Goal: Check status: Check status

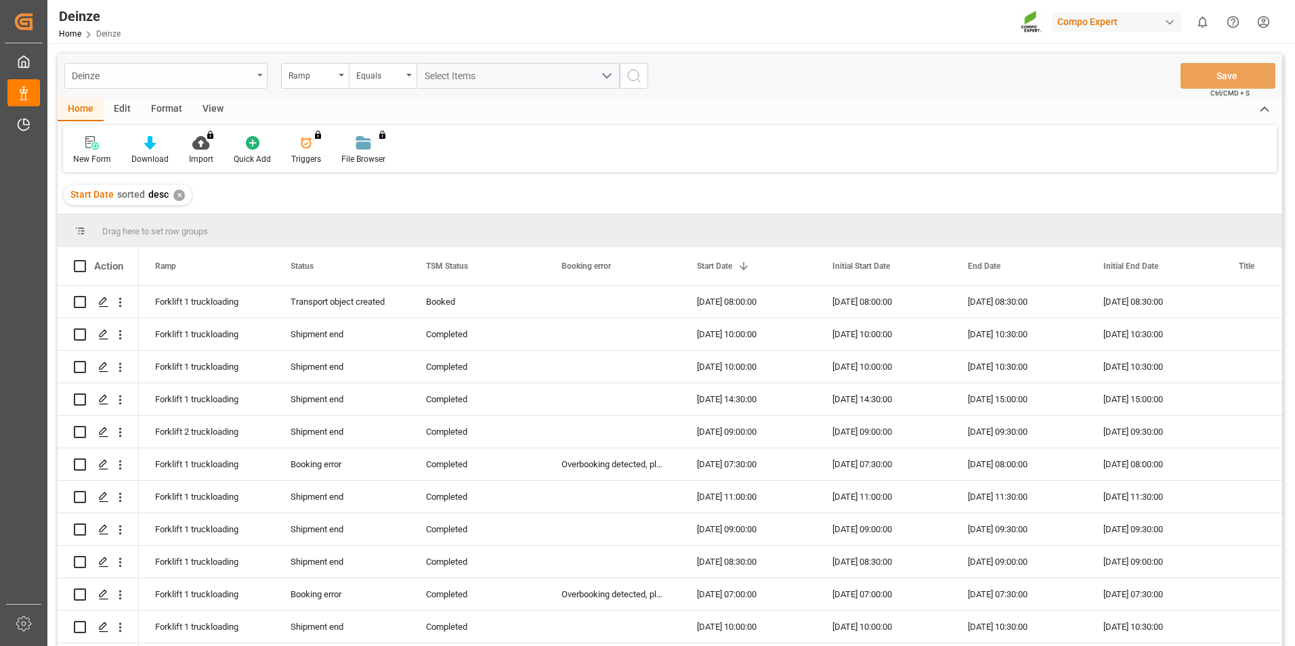
click at [150, 76] on div "Deinze" at bounding box center [162, 74] width 181 height 17
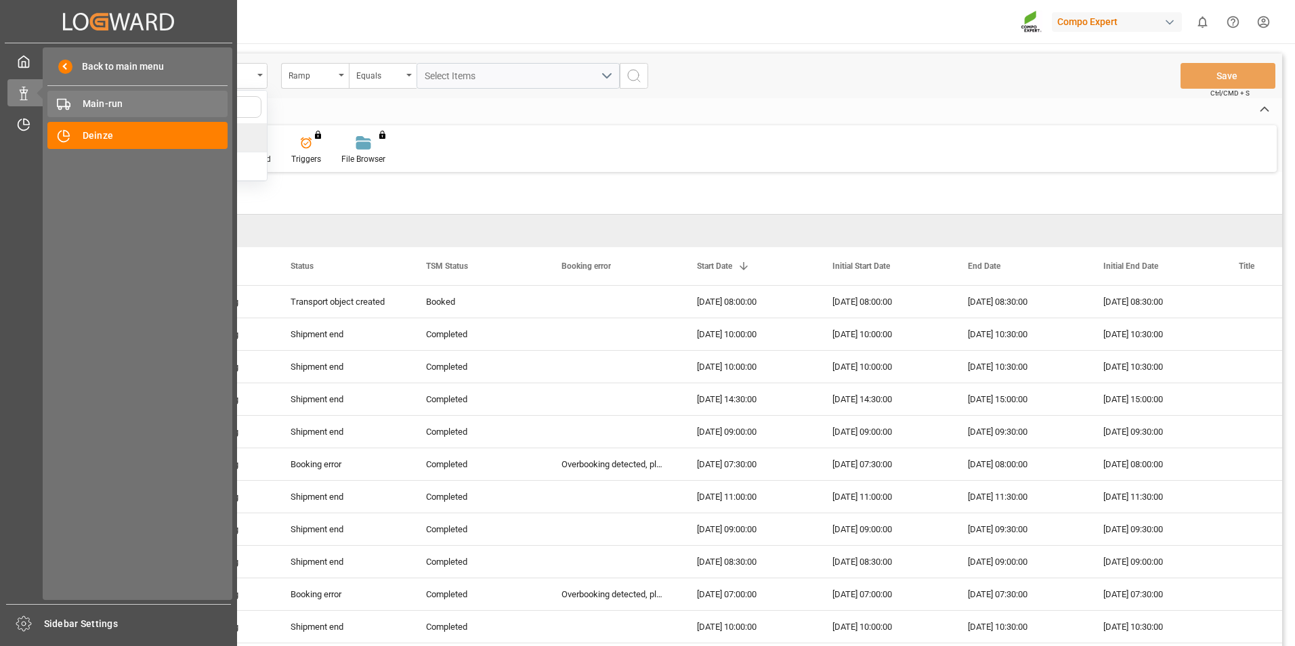
click at [99, 101] on span "Main-run" at bounding box center [156, 104] width 146 height 14
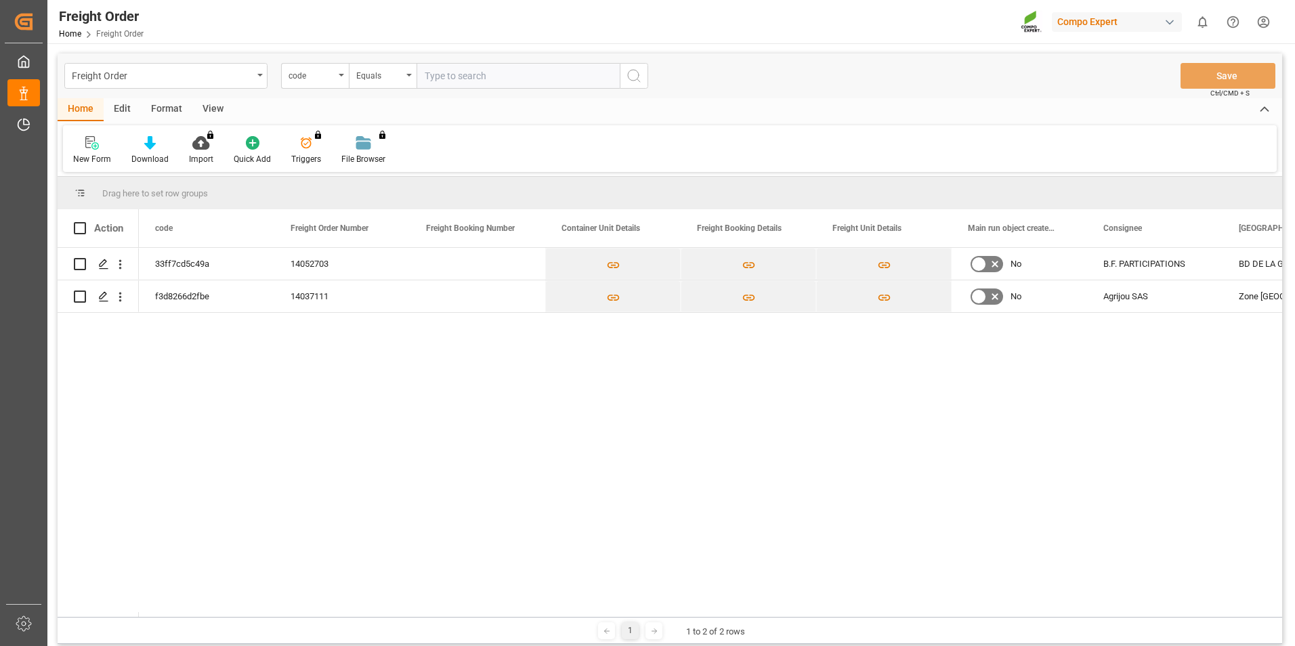
click at [286, 107] on div "Home Edit Format View" at bounding box center [670, 109] width 1224 height 23
click at [170, 70] on div "Freight Order" at bounding box center [162, 74] width 181 height 17
click at [152, 142] on div "Deinze" at bounding box center [166, 138] width 202 height 28
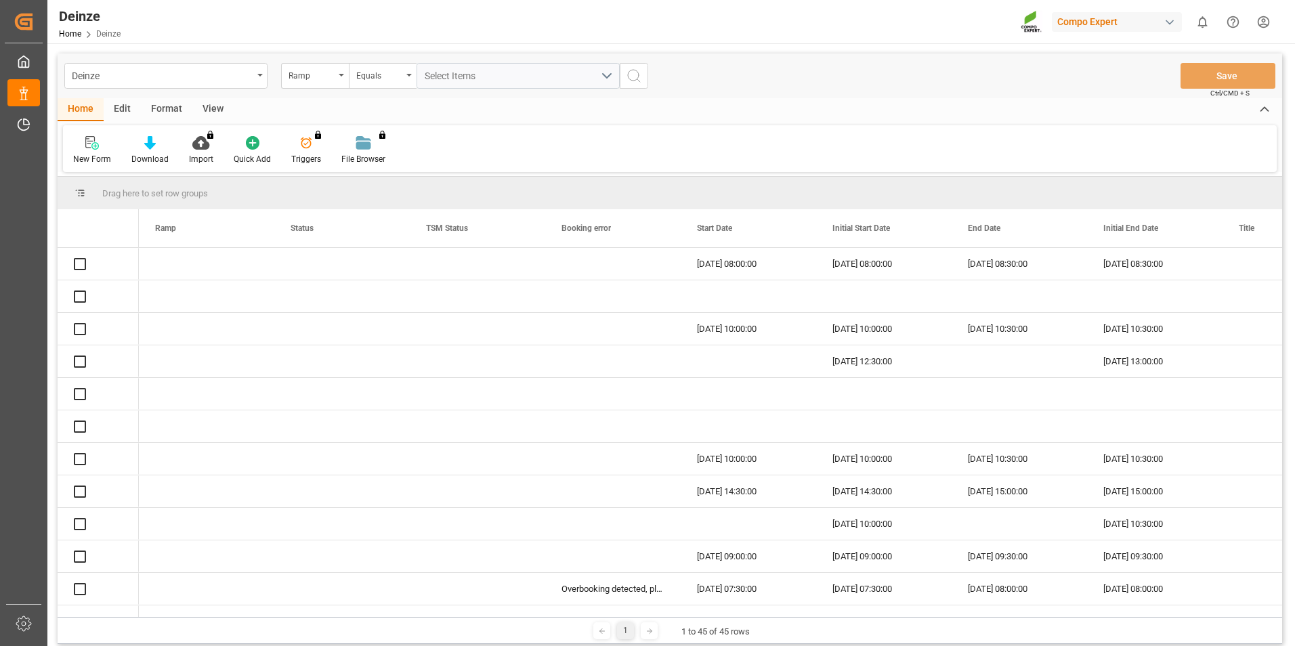
click at [310, 112] on div "Home Edit Format View" at bounding box center [670, 109] width 1224 height 23
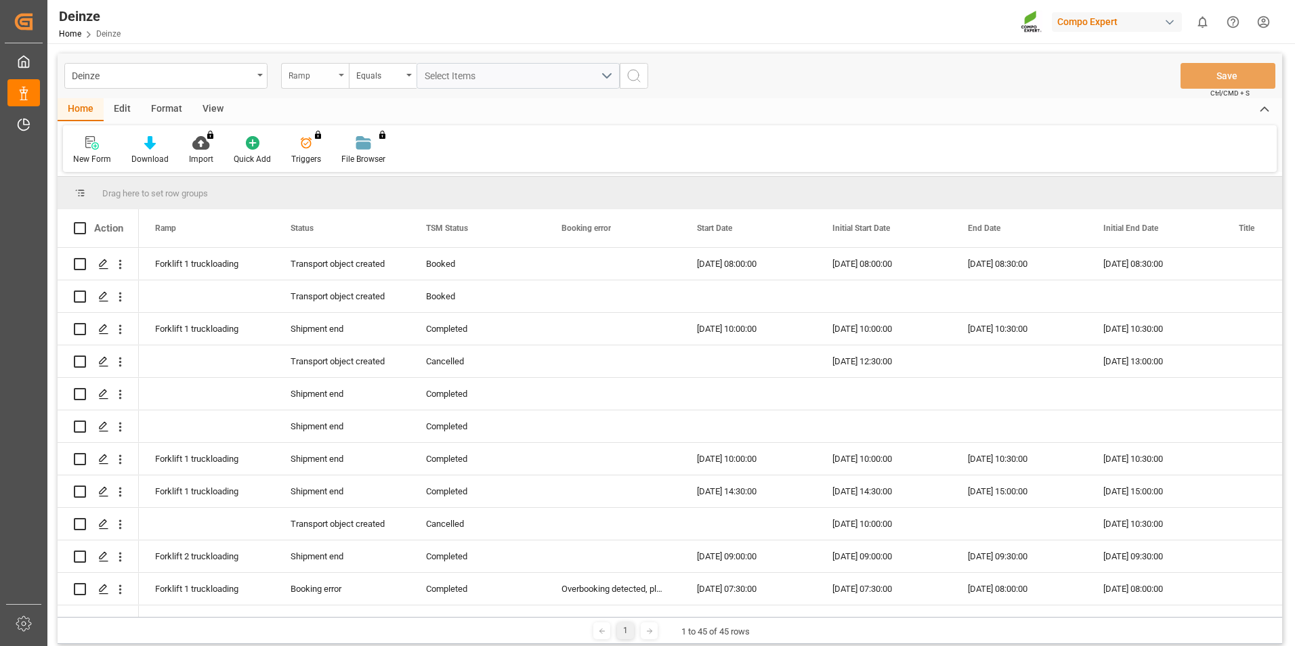
click at [312, 66] on div "Ramp" at bounding box center [311, 74] width 46 height 16
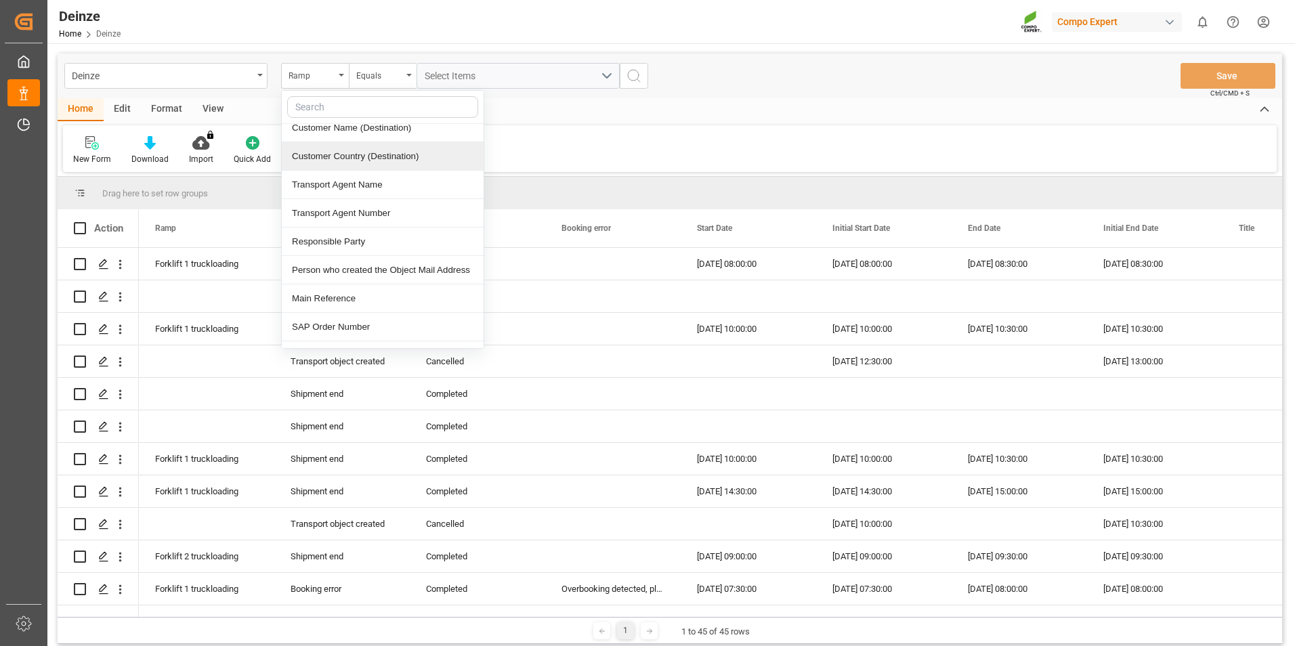
scroll to position [609, 0]
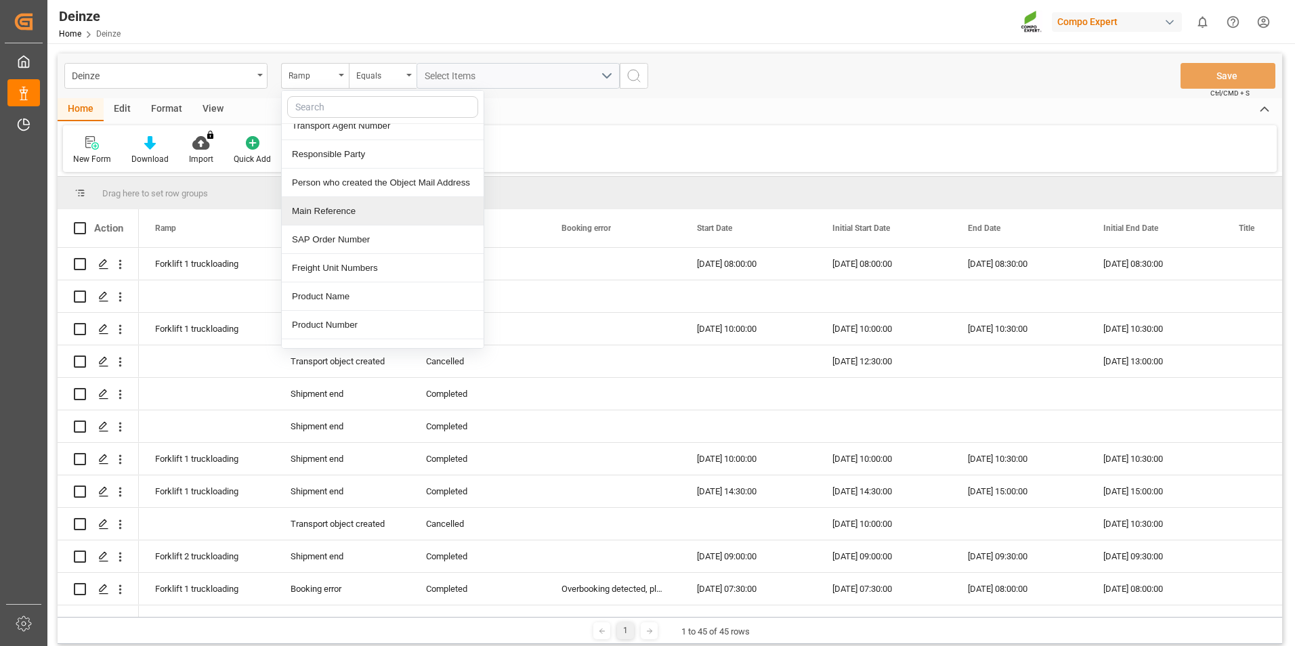
click at [366, 219] on div "Main Reference" at bounding box center [383, 211] width 202 height 28
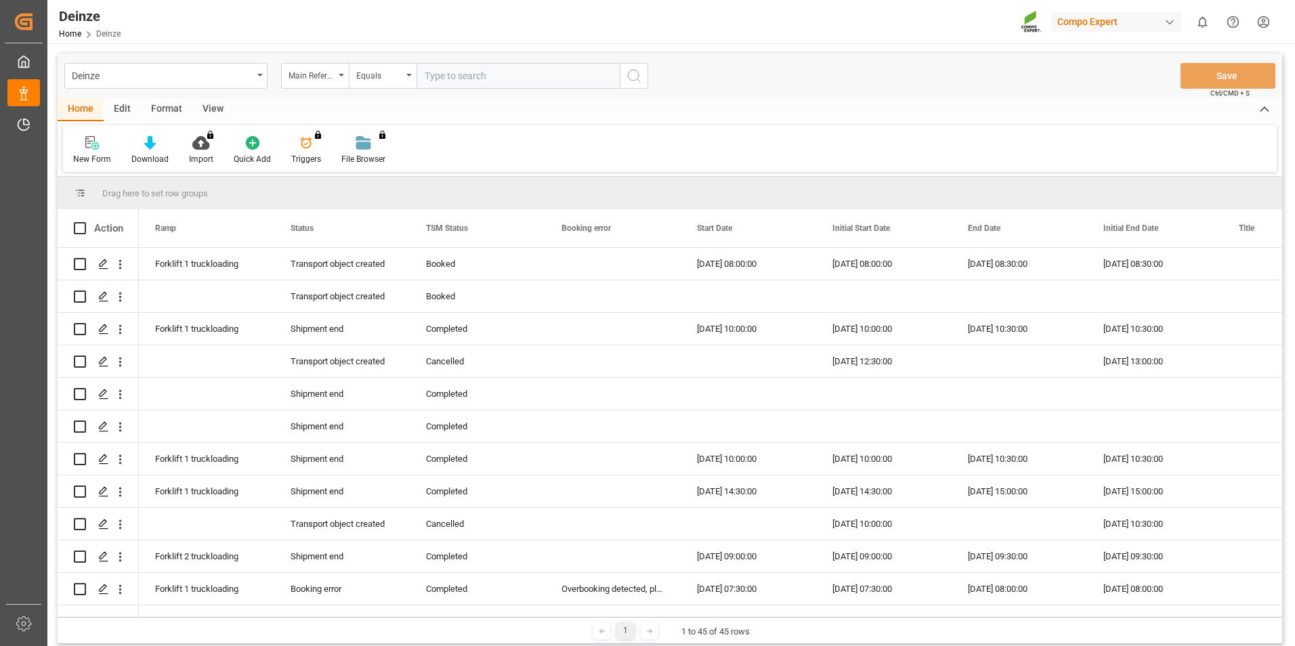
click at [494, 81] on input "text" at bounding box center [517, 76] width 203 height 26
click at [487, 79] on input "text" at bounding box center [517, 76] width 203 height 26
paste input "14052703"
type input "14052703"
